Goal: Transaction & Acquisition: Purchase product/service

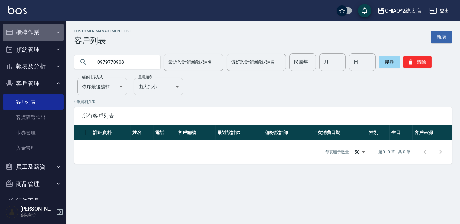
click at [45, 29] on button "櫃檯作業" at bounding box center [33, 32] width 61 height 17
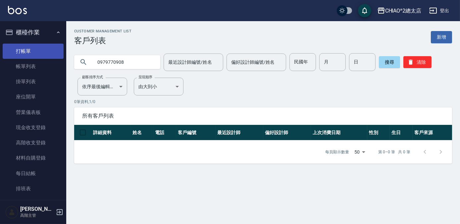
click at [48, 57] on link "打帳單" at bounding box center [33, 51] width 61 height 15
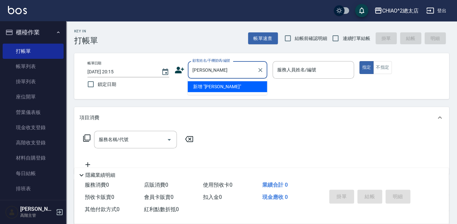
type input "[PERSON_NAME]"
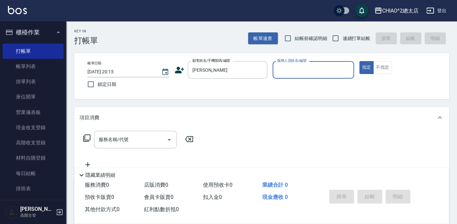
click at [326, 70] on input "服務人員姓名/編號" at bounding box center [313, 70] width 76 height 12
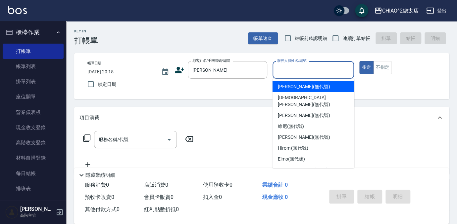
click at [329, 89] on div "[PERSON_NAME] (無代號)" at bounding box center [313, 86] width 82 height 11
type input "[PERSON_NAME](無代號)"
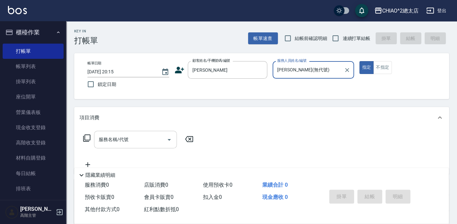
click at [125, 145] on input "服務名稱/代號" at bounding box center [130, 140] width 67 height 12
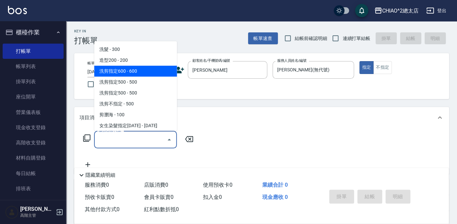
click at [129, 70] on span "洗剪指定600 - 600" at bounding box center [135, 71] width 83 height 11
type input "洗剪指定600(103107)"
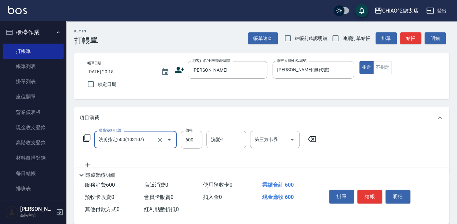
click at [196, 144] on input "600" at bounding box center [192, 140] width 22 height 18
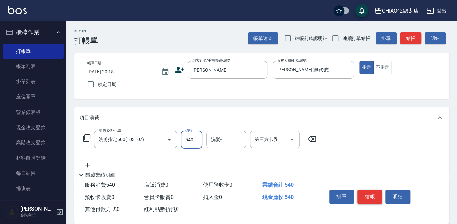
type input "540"
click at [365, 197] on button "結帳" at bounding box center [369, 197] width 25 height 14
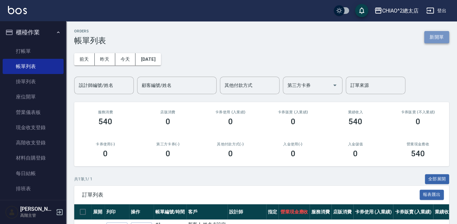
drag, startPoint x: 442, startPoint y: 34, endPoint x: 396, endPoint y: 58, distance: 51.9
click at [442, 34] on button "新開單" at bounding box center [436, 37] width 25 height 12
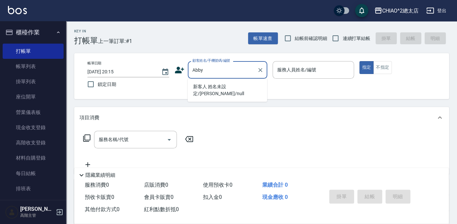
type input "新客人 姓名未設定/[PERSON_NAME]/null"
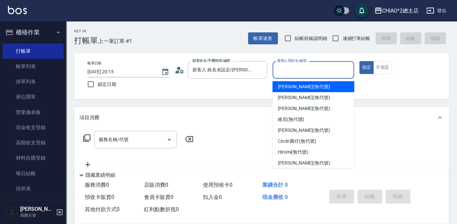
click at [298, 70] on input "服務人員姓名/編號" at bounding box center [313, 70] width 76 height 12
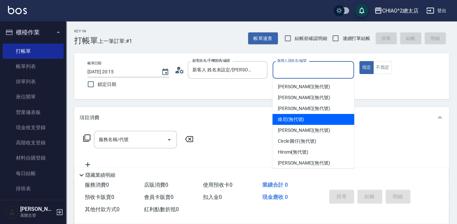
click at [301, 118] on span "維尼 (無代號)" at bounding box center [291, 119] width 26 height 7
type input "維尼(無代號)"
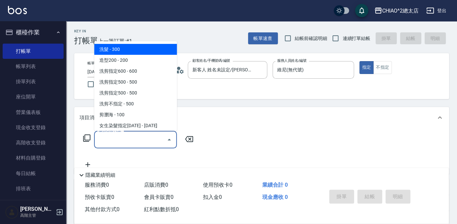
click at [151, 137] on input "服務名稱/代號" at bounding box center [130, 140] width 67 height 12
drag, startPoint x: 139, startPoint y: 51, endPoint x: 144, endPoint y: 56, distance: 6.6
click at [139, 51] on span "洗髮 - 300" at bounding box center [135, 49] width 83 height 11
type input "洗髮(103103)"
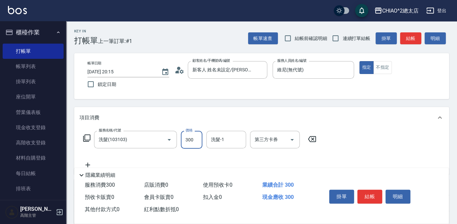
click at [197, 138] on input "300" at bounding box center [192, 140] width 22 height 18
type input "400"
click at [373, 194] on button "結帳" at bounding box center [369, 197] width 25 height 14
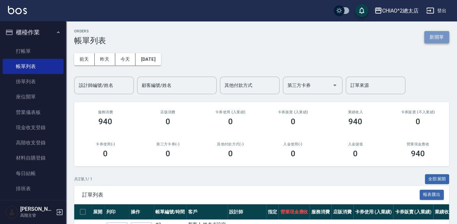
click at [427, 40] on button "新開單" at bounding box center [436, 37] width 25 height 12
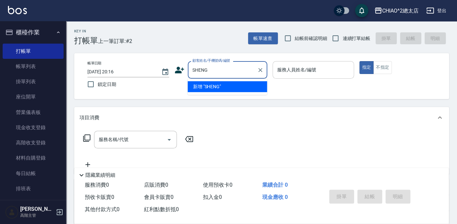
type input "SHENG"
click at [359, 61] on button "指定" at bounding box center [366, 67] width 14 height 13
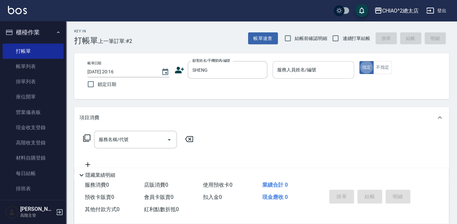
type button "true"
click at [316, 68] on input "服務人員姓名/編號" at bounding box center [313, 70] width 76 height 12
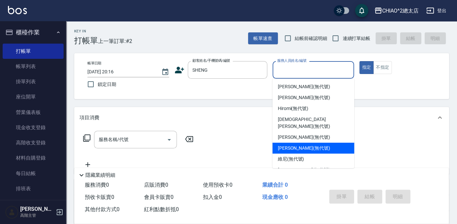
click at [324, 144] on div "[PERSON_NAME] (無代號)" at bounding box center [313, 148] width 82 height 11
type input "[PERSON_NAME](無代號)"
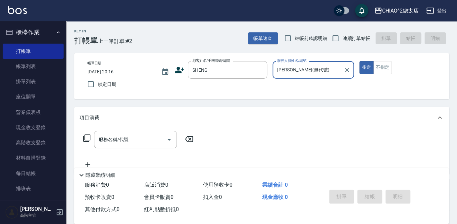
click at [137, 155] on div "服務名稱/代號 服務名稱/代號" at bounding box center [138, 150] width 118 height 38
click at [139, 145] on input "服務名稱/代號" at bounding box center [130, 140] width 67 height 12
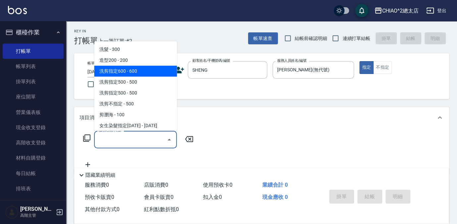
click at [161, 68] on span "洗剪指定600 - 600" at bounding box center [135, 71] width 83 height 11
type input "洗剪指定600(103107)"
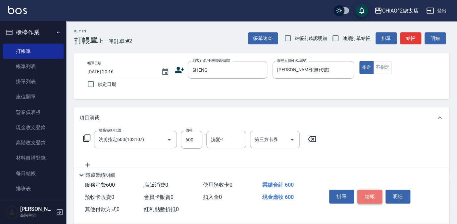
click at [371, 191] on button "結帳" at bounding box center [369, 197] width 25 height 14
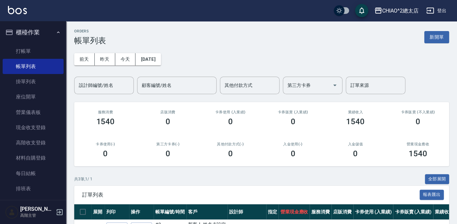
drag, startPoint x: 442, startPoint y: 34, endPoint x: 438, endPoint y: 39, distance: 6.4
click at [442, 34] on button "新開單" at bounding box center [436, 37] width 25 height 12
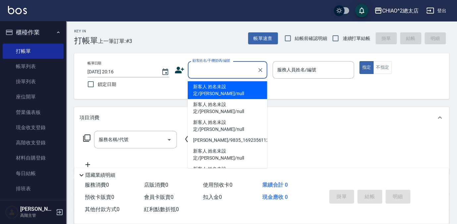
click at [232, 72] on input "顧客姓名/手機號碼/編號" at bounding box center [223, 70] width 64 height 12
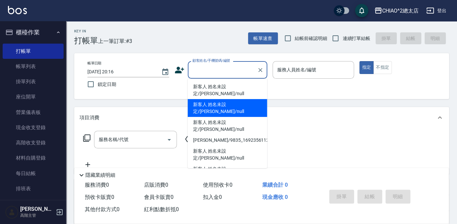
type input "a"
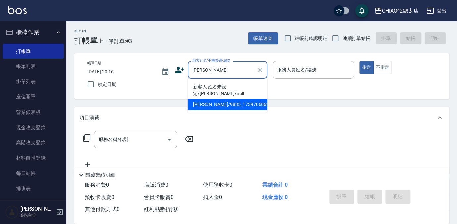
click at [243, 99] on li "[PERSON_NAME]/9835_1739706669/null" at bounding box center [227, 104] width 79 height 11
type input "[PERSON_NAME]/9835_1739706669/null"
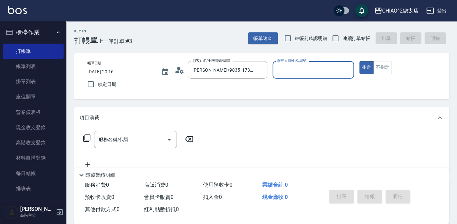
click at [297, 71] on input "服務人員姓名/編號" at bounding box center [313, 70] width 76 height 12
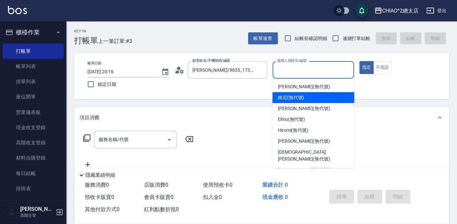
click at [309, 96] on div "維尼 (無代號)" at bounding box center [313, 97] width 82 height 11
type input "維尼(無代號)"
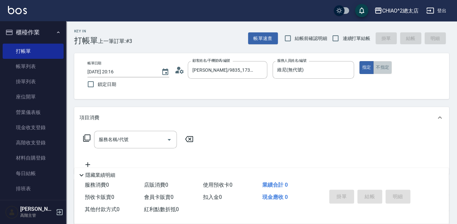
click at [382, 65] on button "不指定" at bounding box center [382, 67] width 19 height 13
click at [106, 140] on div "服務名稱/代號 服務名稱/代號" at bounding box center [135, 140] width 83 height 18
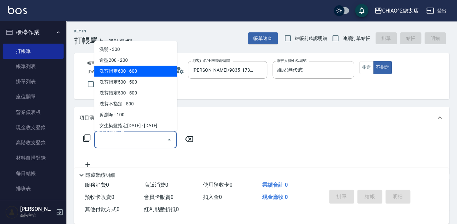
click at [129, 68] on span "洗剪指定600 - 600" at bounding box center [135, 71] width 83 height 11
type input "洗剪指定600(103107)"
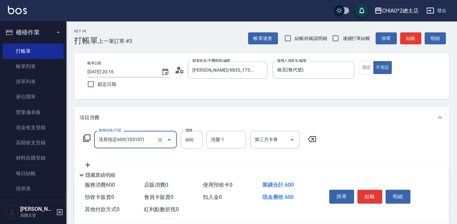
click at [202, 141] on div "服務名稱/代號 洗剪指定600(103107) 服務名稱/代號 價格 600 價格 洗髮-1 洗髮-1 第三方卡券 第三方卡券" at bounding box center [199, 140] width 241 height 18
click at [199, 142] on input "600" at bounding box center [192, 140] width 22 height 18
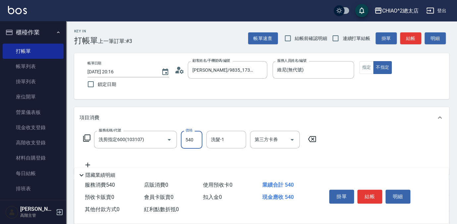
type input "540"
click at [373, 194] on button "結帳" at bounding box center [369, 197] width 25 height 14
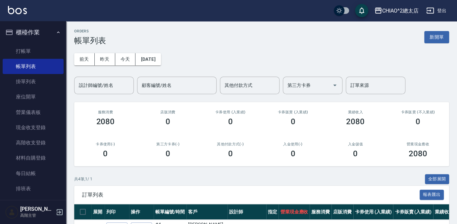
drag, startPoint x: 437, startPoint y: 35, endPoint x: 434, endPoint y: 40, distance: 5.9
click at [437, 35] on button "新開單" at bounding box center [436, 37] width 25 height 12
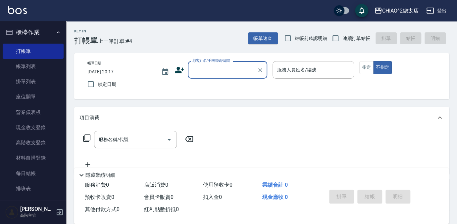
type input "v"
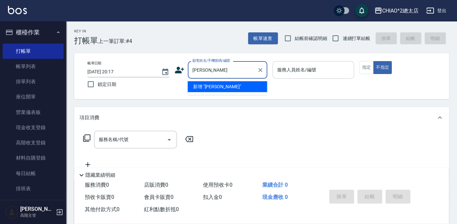
type input "[PERSON_NAME]"
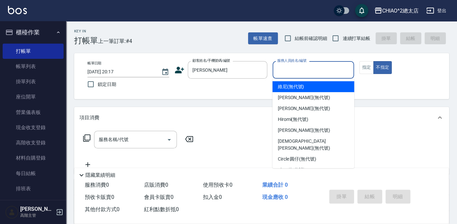
click at [313, 75] on input "服務人員姓名/編號" at bounding box center [313, 70] width 76 height 12
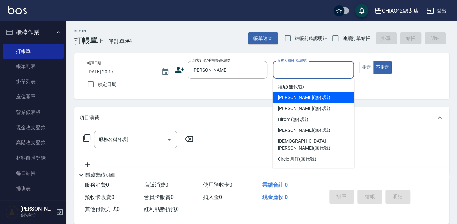
click at [326, 95] on div "[PERSON_NAME] (無代號)" at bounding box center [313, 97] width 82 height 11
type input "[PERSON_NAME](無代號)"
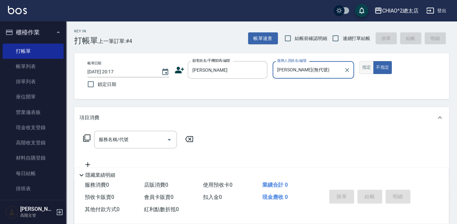
click at [365, 64] on button "指定" at bounding box center [366, 67] width 14 height 13
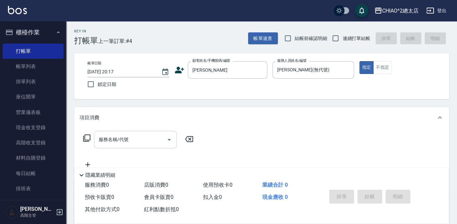
click at [148, 133] on div "服務名稱/代號" at bounding box center [135, 140] width 83 height 18
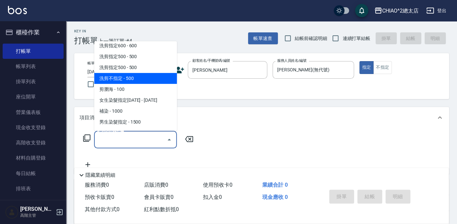
scroll to position [60, 0]
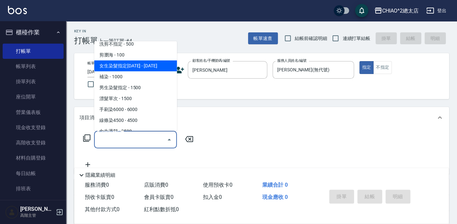
click at [134, 62] on span "女生染髮指定[DATE] - [DATE]" at bounding box center [135, 66] width 83 height 11
type input "女生染髮指定2000(103113)"
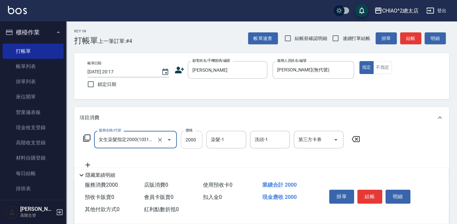
click at [198, 139] on input "2000" at bounding box center [192, 140] width 22 height 18
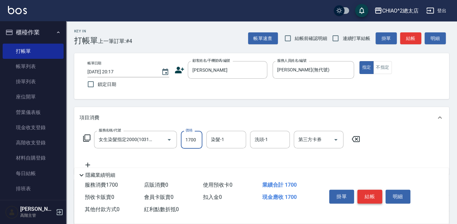
type input "1700"
click at [370, 195] on button "結帳" at bounding box center [369, 197] width 25 height 14
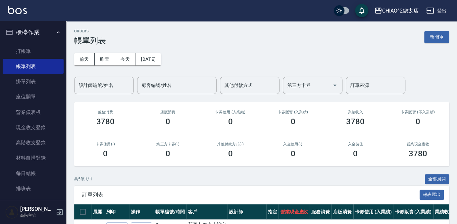
drag, startPoint x: 436, startPoint y: 37, endPoint x: 424, endPoint y: 51, distance: 17.8
click at [436, 37] on button "新開單" at bounding box center [436, 37] width 25 height 12
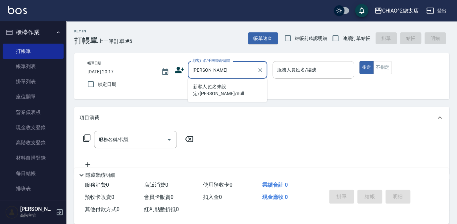
type input "新客人 姓名未設定/[PERSON_NAME]/null"
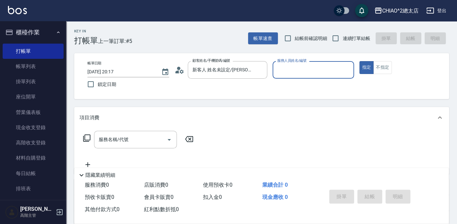
click at [303, 72] on input "服務人員姓名/編號" at bounding box center [313, 70] width 76 height 12
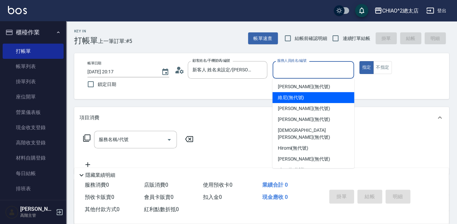
click at [320, 96] on div "維尼 (無代號)" at bounding box center [313, 97] width 82 height 11
type input "維尼(無代號)"
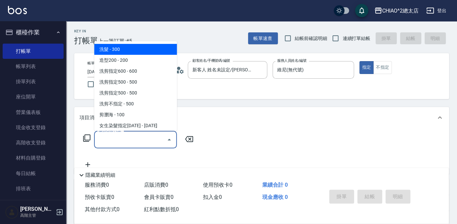
click at [152, 135] on input "服務名稱/代號" at bounding box center [130, 140] width 67 height 12
click at [134, 52] on span "洗髮 - 300" at bounding box center [135, 49] width 83 height 11
type input "洗髮(103103)"
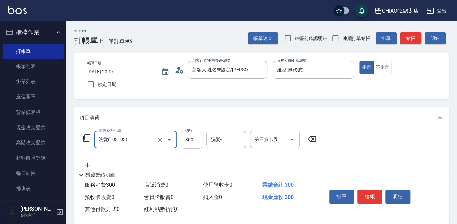
click at [197, 139] on input "300" at bounding box center [192, 140] width 22 height 18
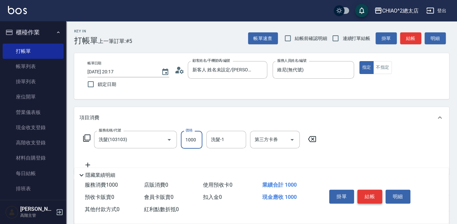
type input "1000"
click at [371, 190] on button "結帳" at bounding box center [369, 197] width 25 height 14
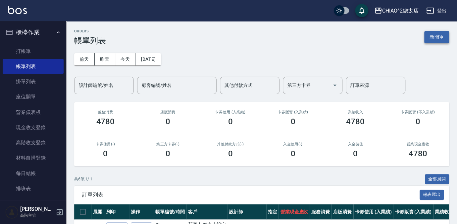
click at [434, 35] on button "新開單" at bounding box center [436, 37] width 25 height 12
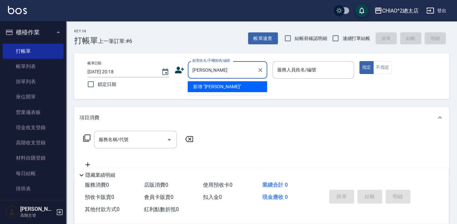
type input "[PERSON_NAME]"
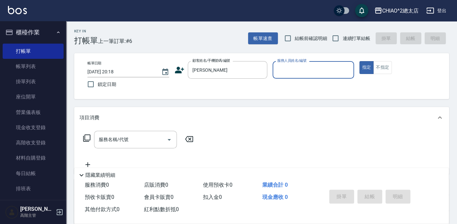
click at [309, 70] on input "服務人員姓名/編號" at bounding box center [313, 70] width 76 height 12
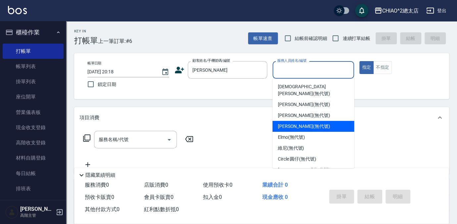
click at [315, 121] on div "[PERSON_NAME] (無代號)" at bounding box center [313, 126] width 82 height 11
type input "[PERSON_NAME](無代號)"
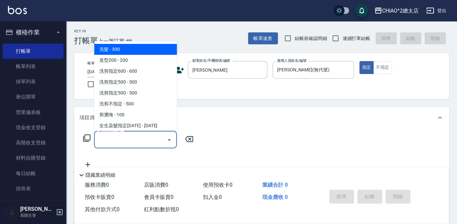
click at [135, 144] on input "服務名稱/代號" at bounding box center [130, 140] width 67 height 12
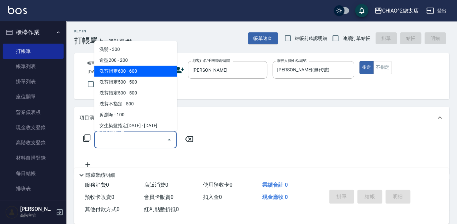
click at [146, 69] on span "洗剪指定600 - 600" at bounding box center [135, 71] width 83 height 11
type input "洗剪指定600(103107)"
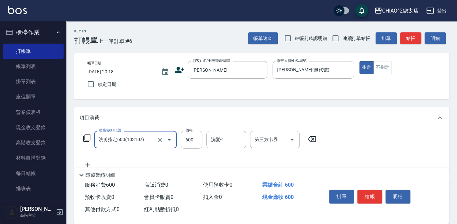
click at [196, 141] on input "600" at bounding box center [192, 140] width 22 height 18
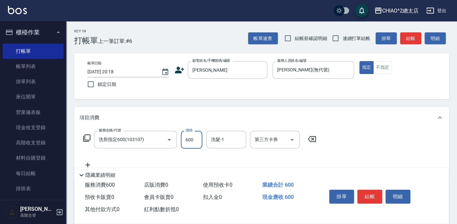
click at [351, 120] on div "項目消費" at bounding box center [257, 118] width 356 height 7
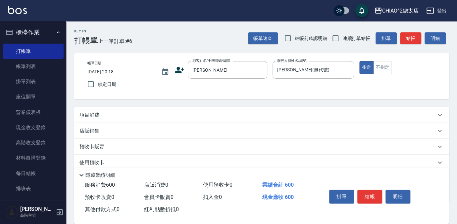
click at [350, 118] on div "項目消費" at bounding box center [257, 115] width 356 height 7
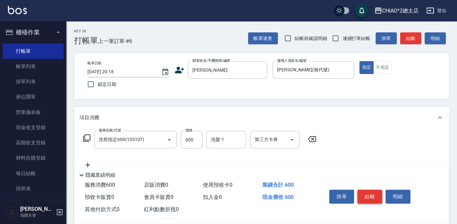
click at [370, 195] on button "結帳" at bounding box center [369, 197] width 25 height 14
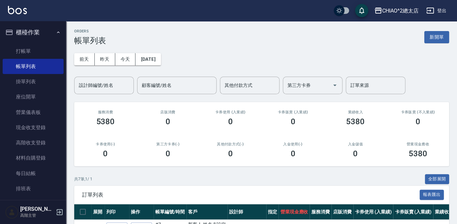
drag, startPoint x: 441, startPoint y: 37, endPoint x: 431, endPoint y: 43, distance: 11.8
click at [441, 37] on button "新開單" at bounding box center [436, 37] width 25 height 12
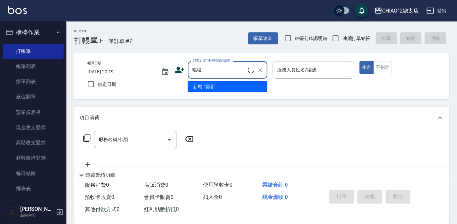
type input "嘎嘎"
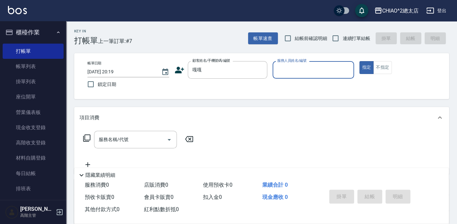
click at [322, 66] on input "服務人員姓名/編號" at bounding box center [313, 70] width 76 height 12
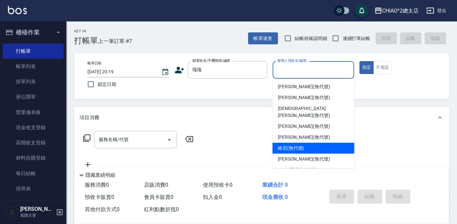
click at [312, 143] on div "維尼 (無代號)" at bounding box center [313, 148] width 82 height 11
type input "維尼(無代號)"
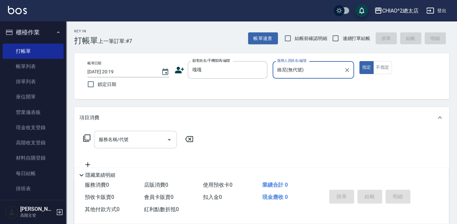
click at [149, 132] on div "服務名稱/代號" at bounding box center [135, 140] width 83 height 18
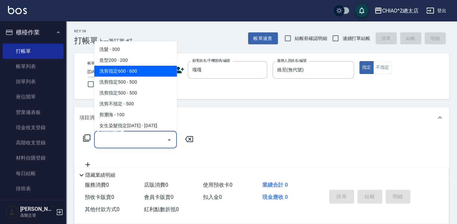
click at [148, 76] on span "洗剪指定600 - 600" at bounding box center [135, 71] width 83 height 11
type input "洗剪指定600(103107)"
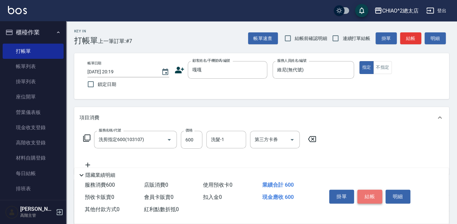
click at [365, 194] on button "結帳" at bounding box center [369, 197] width 25 height 14
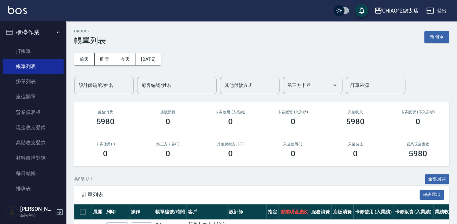
drag, startPoint x: 434, startPoint y: 42, endPoint x: 427, endPoint y: 51, distance: 11.8
click at [434, 42] on button "新開單" at bounding box center [436, 37] width 25 height 12
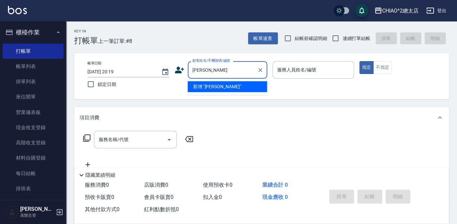
type input "[PERSON_NAME]"
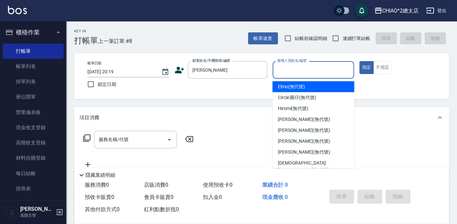
click at [289, 71] on input "服務人員姓名/編號" at bounding box center [313, 70] width 76 height 12
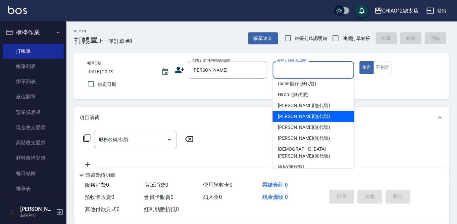
scroll to position [24, 0]
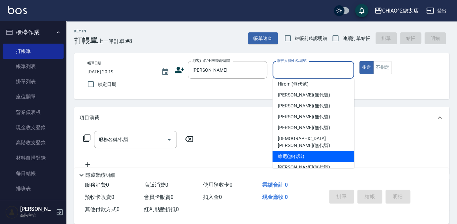
click at [326, 151] on div "維尼 (無代號)" at bounding box center [313, 156] width 82 height 11
type input "維尼(無代號)"
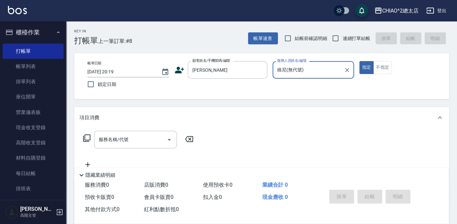
click at [376, 61] on div "帳單日期 [DATE] 20:19 鎖定日期 顧客姓名/手機號碼/編號 [PERSON_NAME] 顧客姓名/手機號碼/編號 服務人員姓名/編號 [PERSO…" at bounding box center [261, 76] width 375 height 46
click at [377, 67] on button "不指定" at bounding box center [382, 67] width 19 height 13
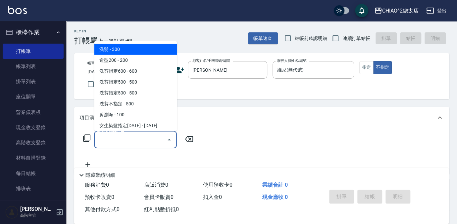
click at [152, 142] on input "服務名稱/代號" at bounding box center [130, 140] width 67 height 12
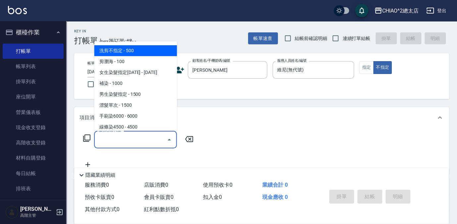
scroll to position [60, 0]
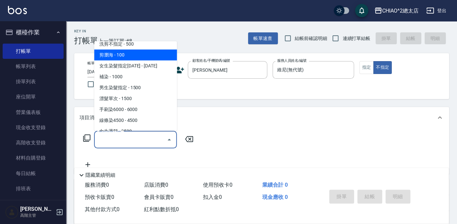
click at [142, 55] on span "剪瀏海 - 100" at bounding box center [135, 55] width 83 height 11
type input "剪瀏海(103111)"
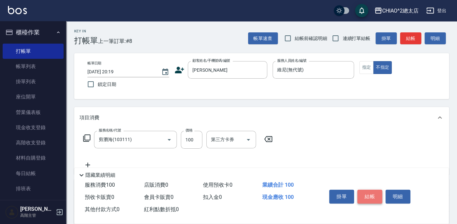
click at [374, 193] on button "結帳" at bounding box center [369, 197] width 25 height 14
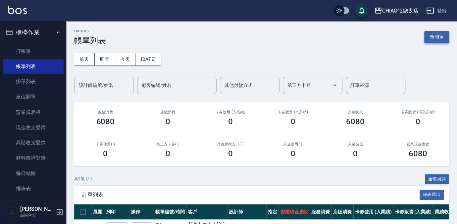
click at [435, 37] on button "新開單" at bounding box center [436, 37] width 25 height 12
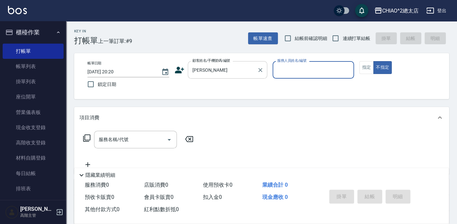
type input "[PERSON_NAME]"
click at [364, 64] on button "指定" at bounding box center [366, 67] width 14 height 13
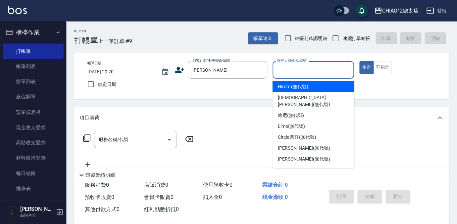
click at [314, 69] on input "服務人員姓名/編號" at bounding box center [313, 70] width 76 height 12
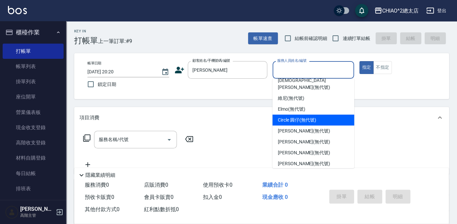
scroll to position [24, 0]
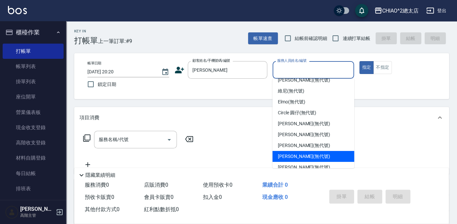
click at [304, 151] on div "[PERSON_NAME] (無代號)" at bounding box center [313, 156] width 82 height 11
type input "[PERSON_NAME](無代號)"
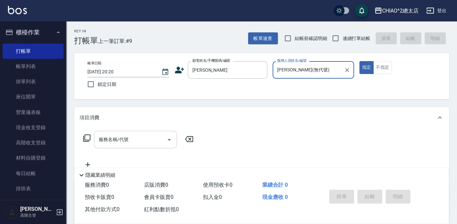
click at [119, 141] on div "服務名稱/代號 服務名稱/代號" at bounding box center [135, 140] width 83 height 18
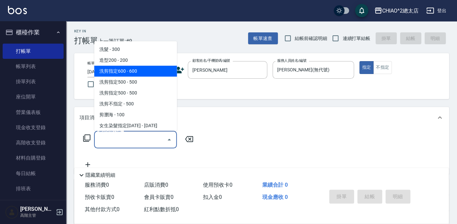
click at [145, 71] on span "洗剪指定600 - 600" at bounding box center [135, 71] width 83 height 11
type input "洗剪指定600(103107)"
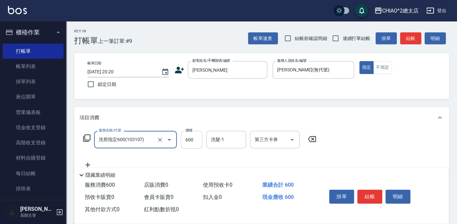
click at [199, 138] on input "600" at bounding box center [192, 140] width 22 height 18
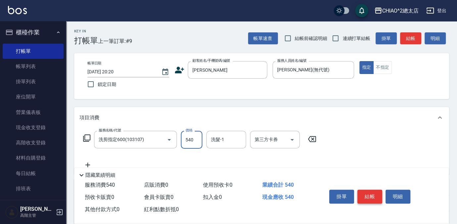
type input "540"
click at [362, 194] on button "結帳" at bounding box center [369, 197] width 25 height 14
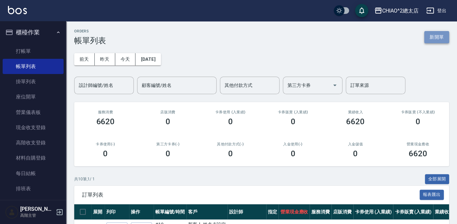
click at [443, 37] on button "新開單" at bounding box center [436, 37] width 25 height 12
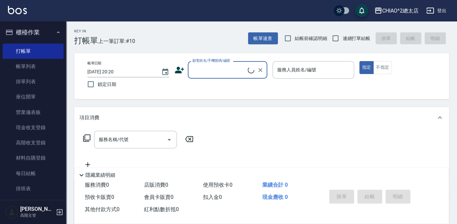
click at [236, 75] on input "顧客姓名/手機號碼/編號" at bounding box center [219, 70] width 57 height 12
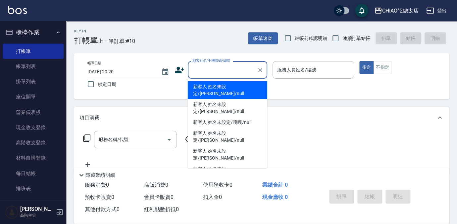
click at [239, 87] on li "新客人 姓名未設定/[PERSON_NAME]/null" at bounding box center [227, 90] width 79 height 18
type input "新客人 姓名未設定/[PERSON_NAME]/null"
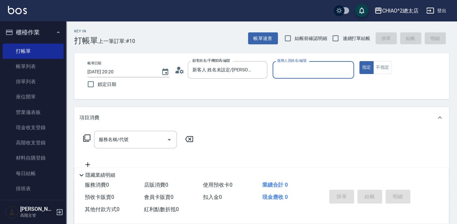
click at [294, 62] on label "服務人員姓名/編號" at bounding box center [291, 60] width 29 height 5
click at [294, 64] on input "服務人員姓名/編號" at bounding box center [313, 70] width 76 height 12
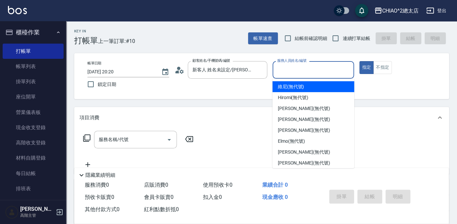
click at [295, 71] on input "服務人員姓名/編號" at bounding box center [313, 70] width 76 height 12
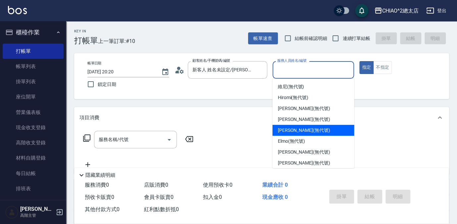
click at [313, 130] on span "[PERSON_NAME] (無代號)" at bounding box center [304, 130] width 52 height 7
type input "[PERSON_NAME](無代號)"
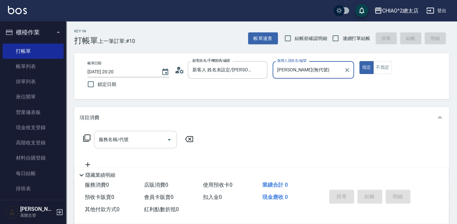
click at [134, 145] on input "服務名稱/代號" at bounding box center [130, 140] width 67 height 12
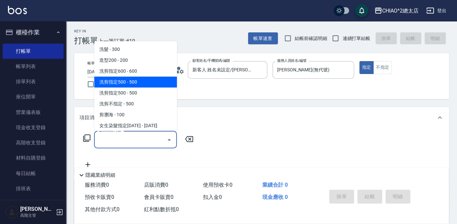
click at [138, 78] on span "洗剪指定500 - 500" at bounding box center [135, 82] width 83 height 11
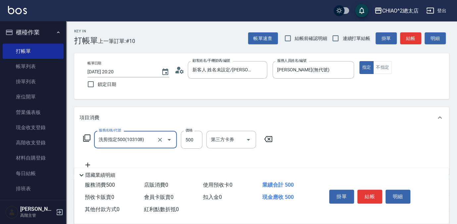
type input "洗剪指定500(103108)"
click at [196, 137] on input "500" at bounding box center [192, 140] width 22 height 18
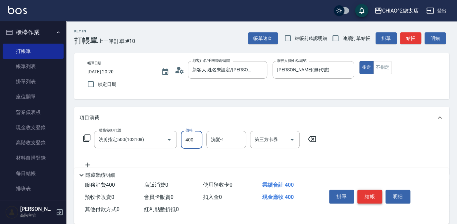
type input "400"
click at [372, 196] on button "結帳" at bounding box center [369, 197] width 25 height 14
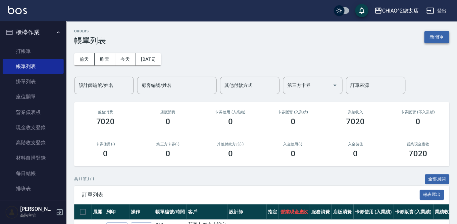
click at [435, 37] on button "新開單" at bounding box center [436, 37] width 25 height 12
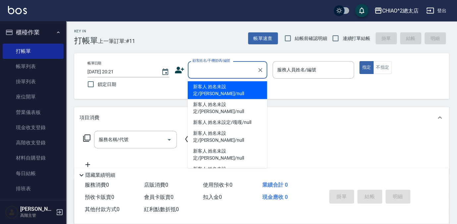
click at [229, 68] on input "顧客姓名/手機號碼/編號" at bounding box center [223, 70] width 64 height 12
click at [244, 73] on input "顧客姓名/手機號碼/編號" at bounding box center [223, 70] width 64 height 12
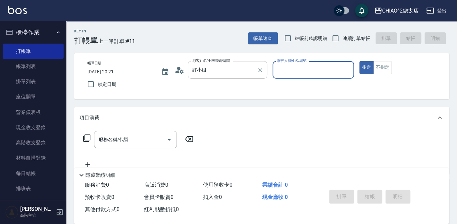
type input "許小姐/0919963607/null"
click at [302, 73] on input "服務人員姓名/編號" at bounding box center [313, 70] width 76 height 12
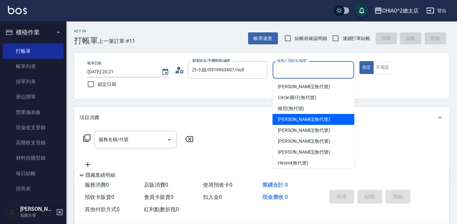
click at [305, 115] on div "[PERSON_NAME] (無代號)" at bounding box center [313, 119] width 82 height 11
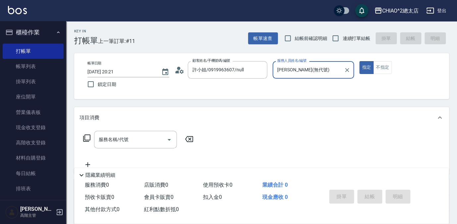
click at [319, 67] on input "[PERSON_NAME](無代號)" at bounding box center [308, 70] width 66 height 12
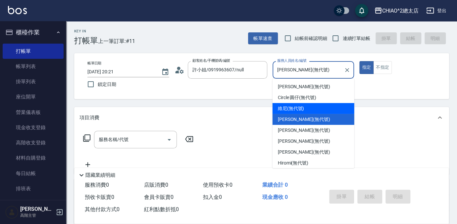
click at [309, 110] on div "維尼 (無代號)" at bounding box center [313, 108] width 82 height 11
type input "維尼(無代號)"
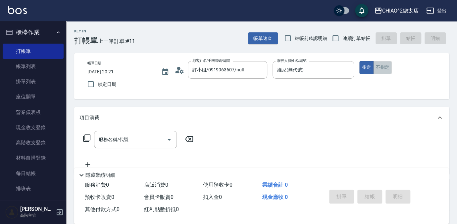
click at [382, 67] on button "不指定" at bounding box center [382, 67] width 19 height 13
click at [145, 138] on input "服務名稱/代號" at bounding box center [130, 140] width 67 height 12
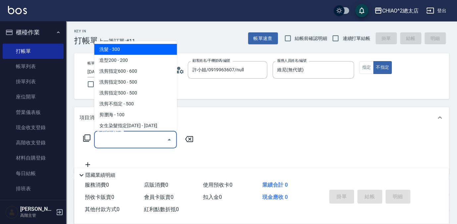
click at [142, 46] on span "洗髮 - 300" at bounding box center [135, 49] width 83 height 11
type input "洗髮(103103)"
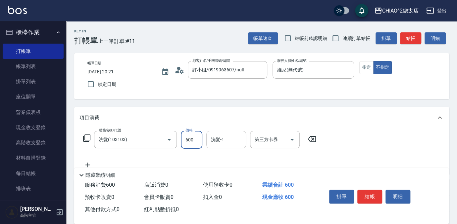
type input "600"
click at [236, 142] on input "洗髮-1" at bounding box center [226, 140] width 34 height 12
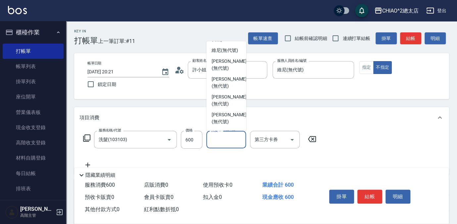
scroll to position [34, 0]
click at [221, 91] on span "[PERSON_NAME] (無代號)" at bounding box center [228, 84] width 35 height 14
type input "[PERSON_NAME](無代號)"
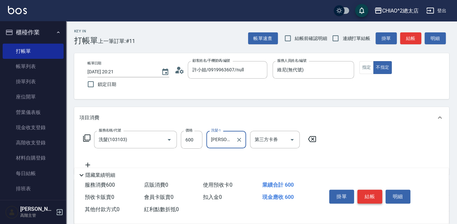
click at [371, 197] on button "結帳" at bounding box center [369, 197] width 25 height 14
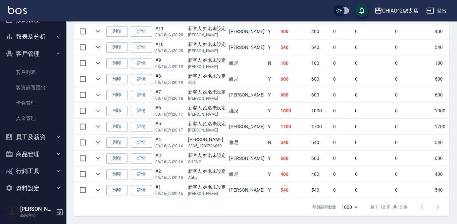
scroll to position [223, 0]
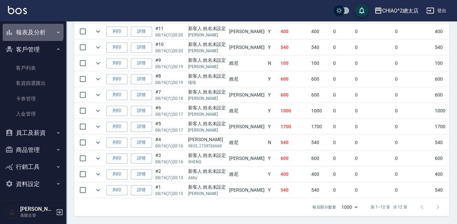
drag, startPoint x: 32, startPoint y: 31, endPoint x: 32, endPoint y: 37, distance: 6.3
click at [33, 32] on button "報表及分析" at bounding box center [33, 32] width 61 height 17
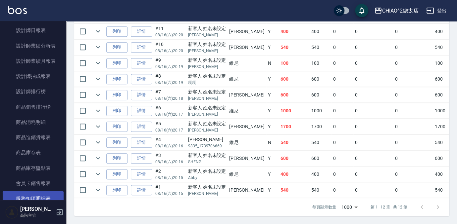
scroll to position [464, 0]
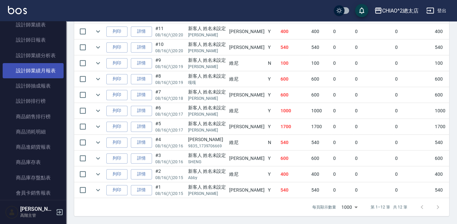
click at [48, 71] on link "設計師業績月報表" at bounding box center [33, 70] width 61 height 15
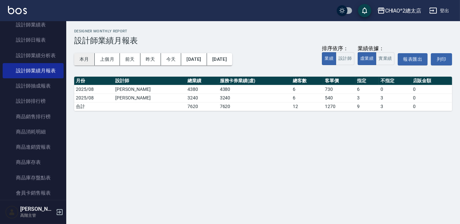
click at [86, 59] on button "本月" at bounding box center [84, 59] width 21 height 12
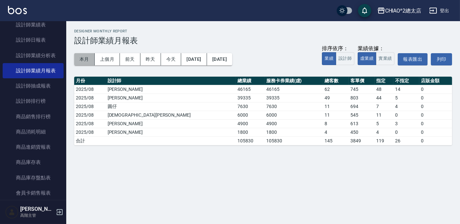
click at [84, 60] on button "本月" at bounding box center [84, 59] width 21 height 12
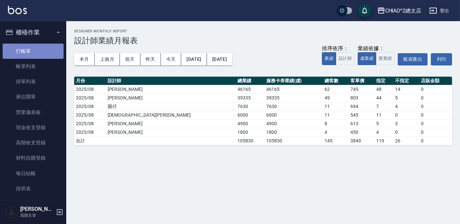
click at [37, 54] on link "打帳單" at bounding box center [33, 51] width 61 height 15
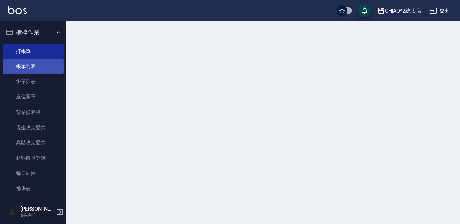
click at [38, 68] on link "帳單列表" at bounding box center [33, 66] width 61 height 15
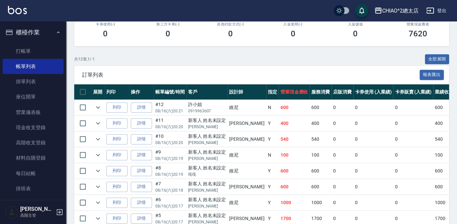
scroll to position [90, 0]
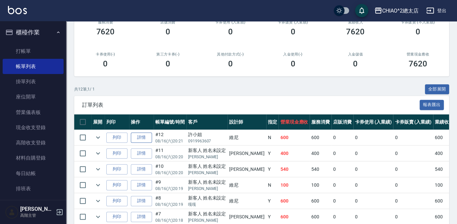
click at [144, 139] on link "詳情" at bounding box center [141, 138] width 21 height 10
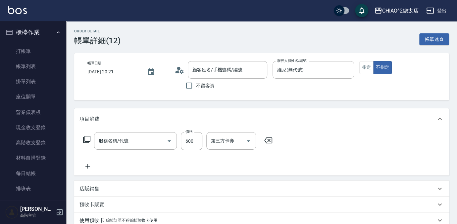
type input "[DATE] 20:21"
type input "維尼(無代號)"
type input "許小姐/0919963607/null"
type input "洗髮(103103)"
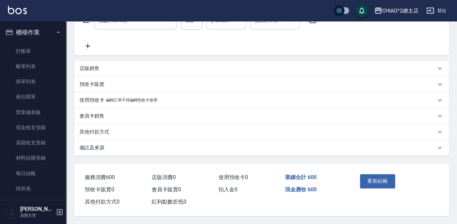
scroll to position [122, 0]
click at [167, 94] on div "使用預收卡 編輯訂單不得編輯預收卡使用" at bounding box center [261, 100] width 375 height 16
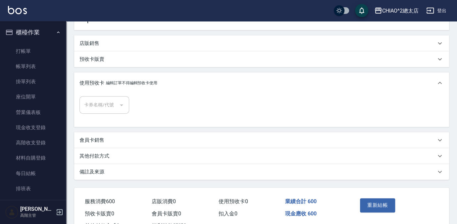
scroll to position [172, 0]
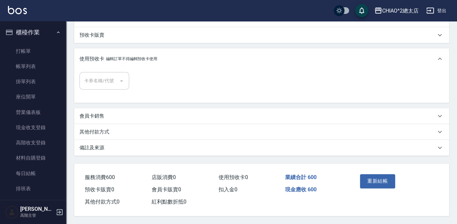
click at [139, 129] on div "其他付款方式" at bounding box center [257, 132] width 356 height 7
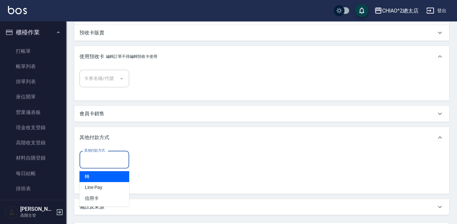
click at [110, 162] on input "其他付款方式" at bounding box center [104, 160] width 44 height 12
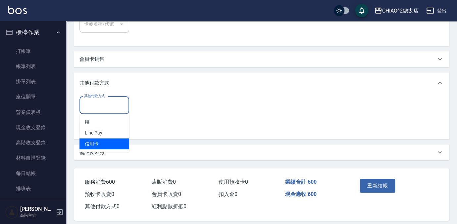
scroll to position [232, 0]
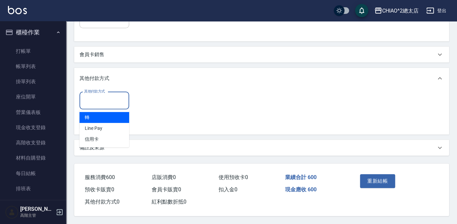
click at [106, 116] on span "轉" at bounding box center [104, 117] width 50 height 11
type input "轉"
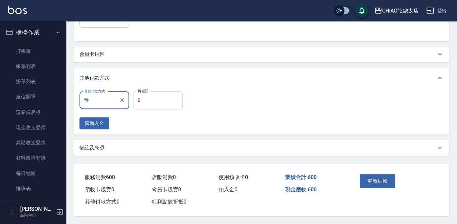
click at [150, 105] on input "0" at bounding box center [158, 100] width 50 height 18
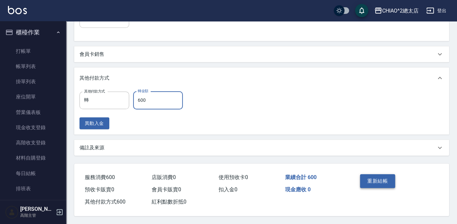
type input "600"
click at [380, 175] on button "重新結帳" at bounding box center [377, 181] width 35 height 14
